Goal: Find specific page/section: Find specific page/section

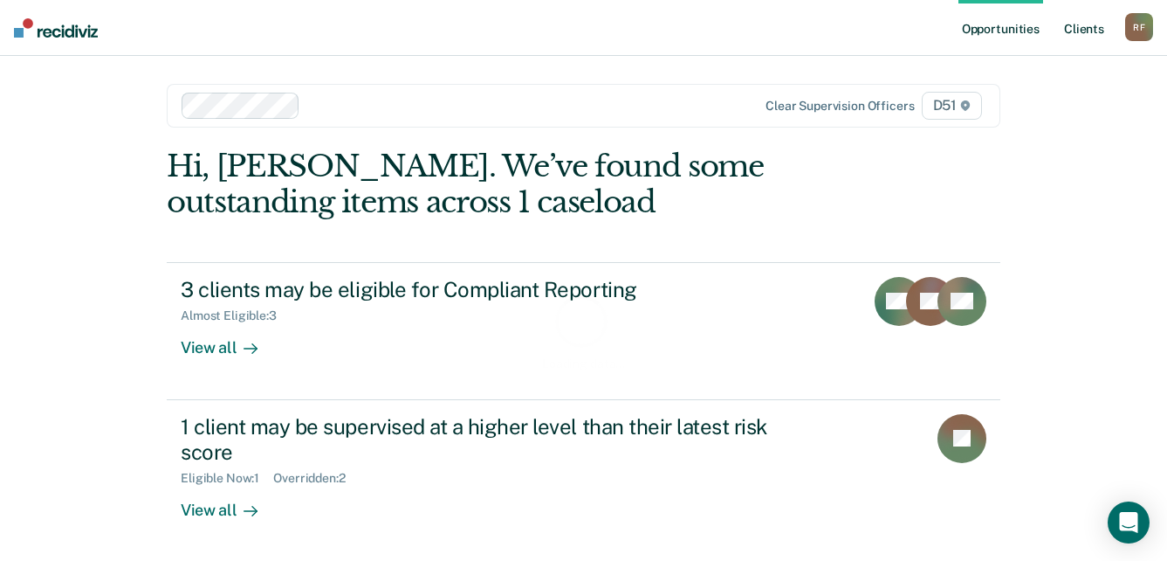
click at [1086, 30] on link "Client s" at bounding box center [1084, 28] width 47 height 56
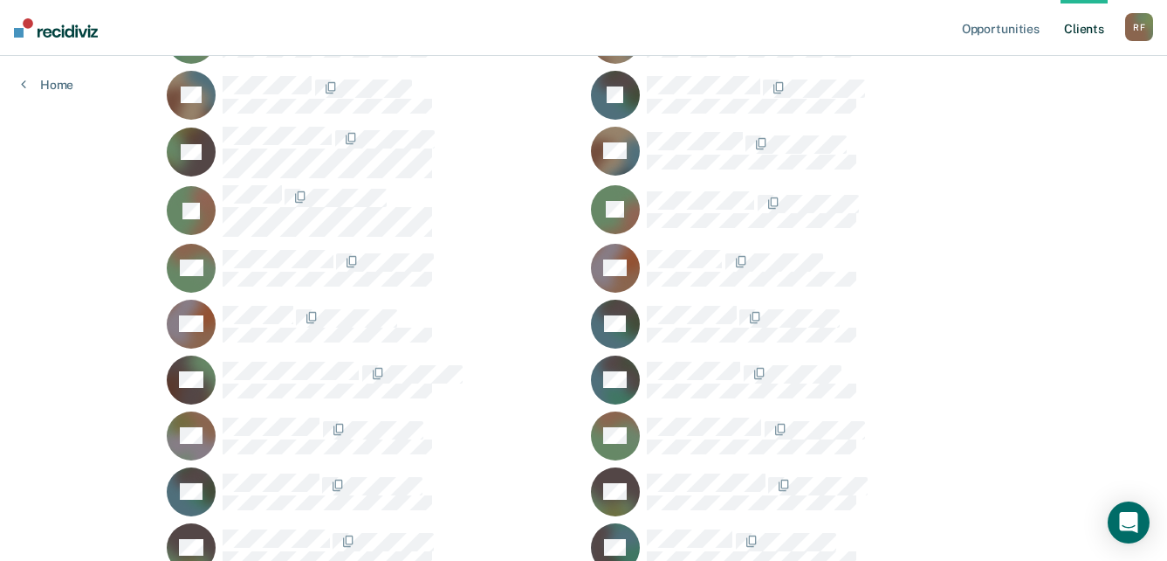
scroll to position [611, 0]
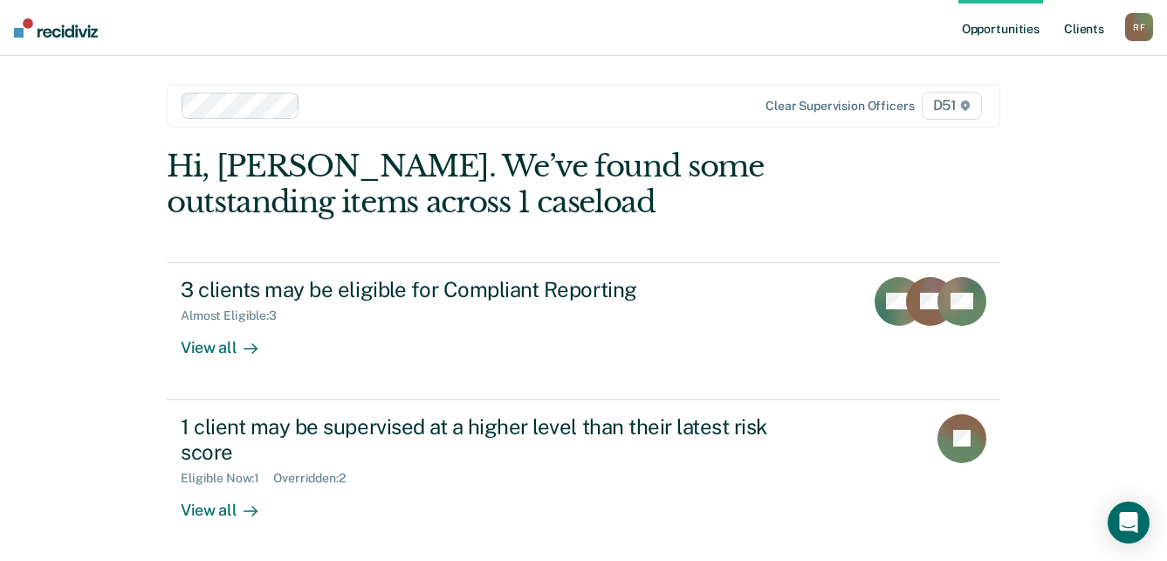
click at [1092, 31] on link "Client s" at bounding box center [1084, 28] width 47 height 56
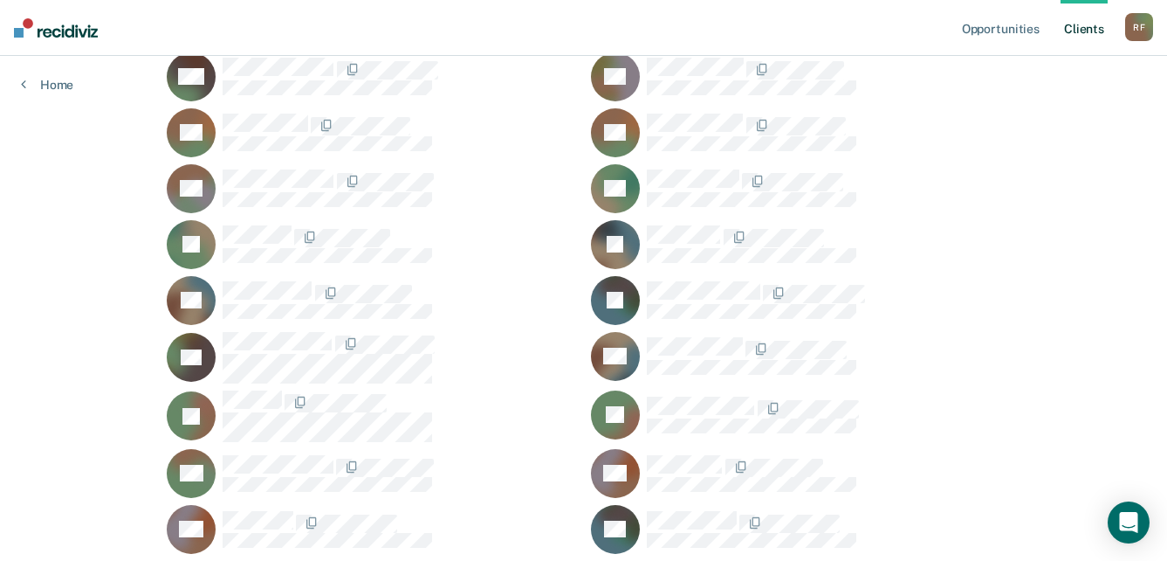
scroll to position [611, 0]
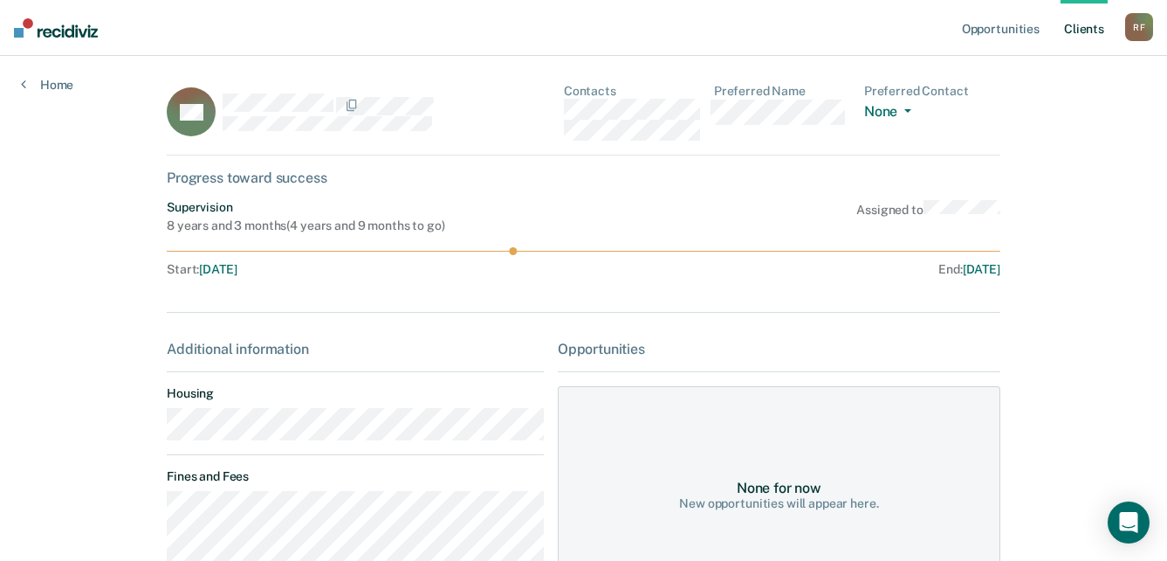
click at [124, 437] on div "Opportunities Client s [PERSON_NAME] R F Profile How it works Log Out Home BH C…" at bounding box center [583, 514] width 1167 height 1029
click at [564, 114] on div "BH Contacts Preferred Name Preferred Contact None Call Text Email None" at bounding box center [584, 120] width 834 height 72
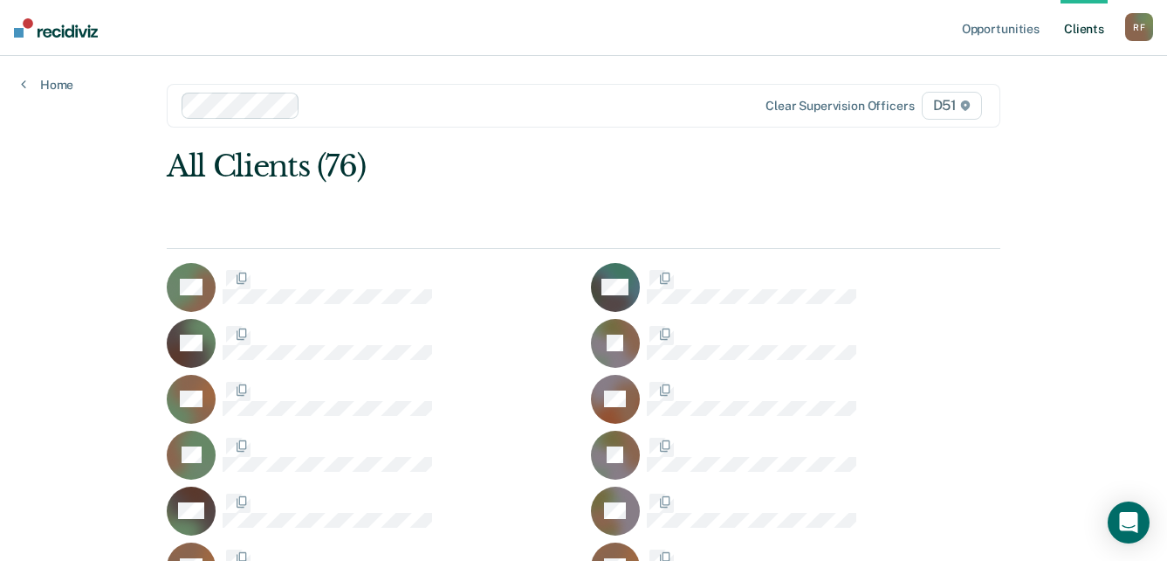
scroll to position [611, 0]
